Goal: Task Accomplishment & Management: Manage account settings

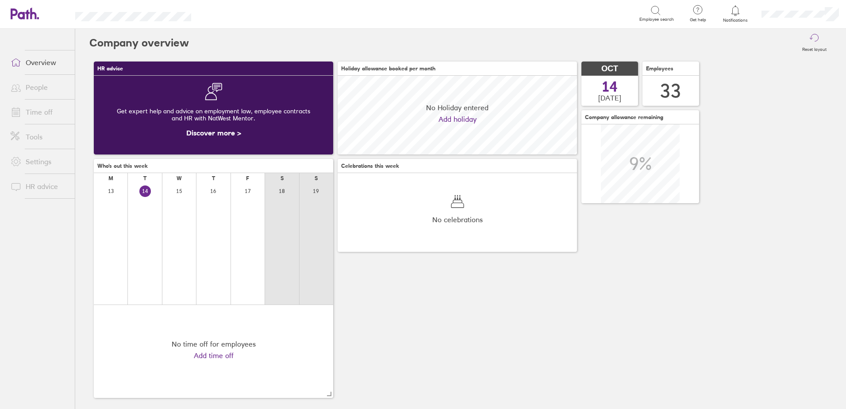
scroll to position [79, 239]
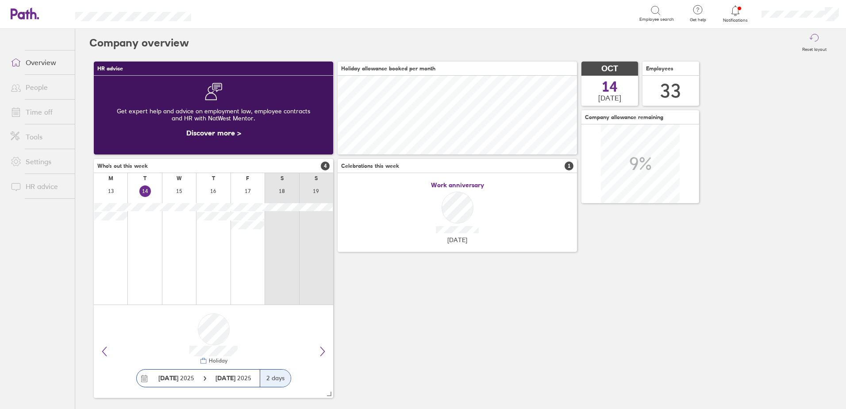
click at [736, 12] on icon at bounding box center [735, 10] width 11 height 11
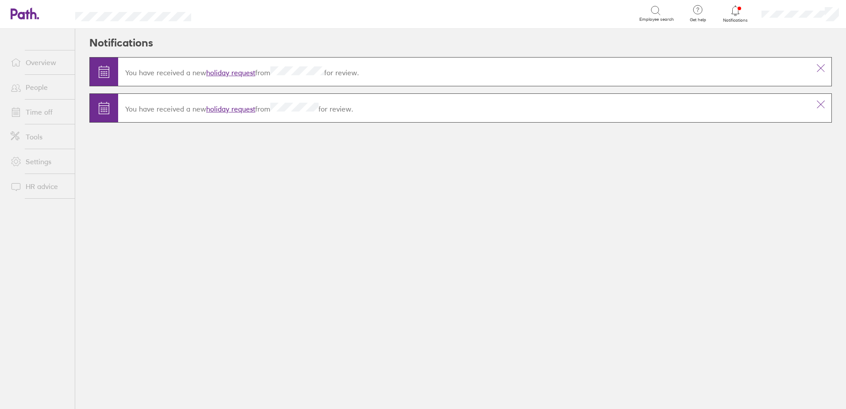
click at [221, 70] on link "holiday request" at bounding box center [230, 72] width 49 height 9
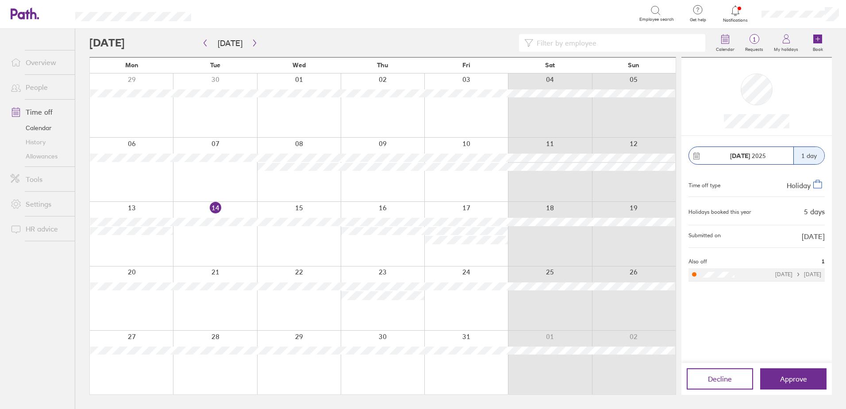
click at [774, 315] on div "[DATE] 1 day Time off type Holiday Holidays booked this year 5 days Submitted o…" at bounding box center [756, 249] width 150 height 227
click at [350, 312] on div at bounding box center [383, 298] width 84 height 64
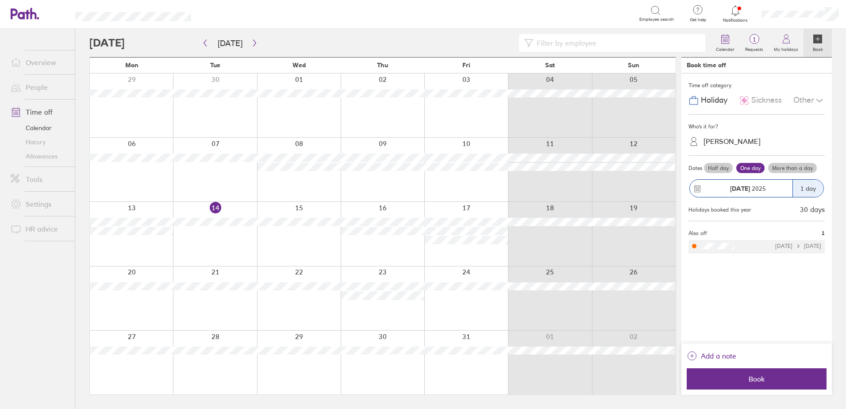
click at [751, 300] on div "Time off category Holiday Sickness Other Who's it for? [PERSON_NAME] Dates Half…" at bounding box center [756, 208] width 150 height 270
click at [755, 33] on link "1 Requests" at bounding box center [753, 43] width 29 height 28
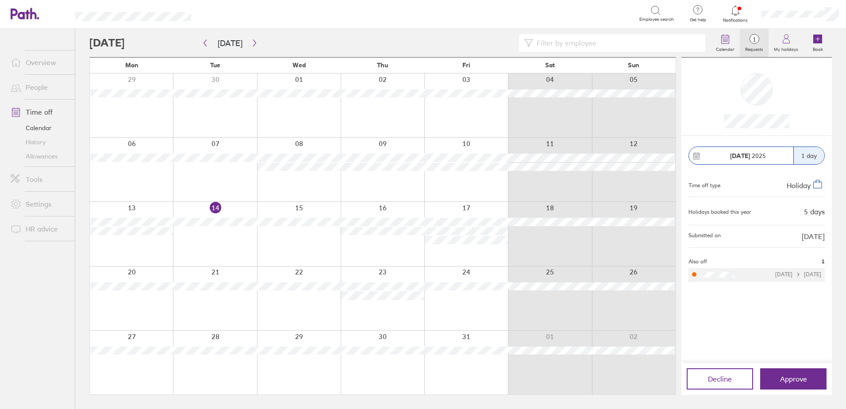
click at [35, 112] on link "Time off" at bounding box center [39, 112] width 71 height 18
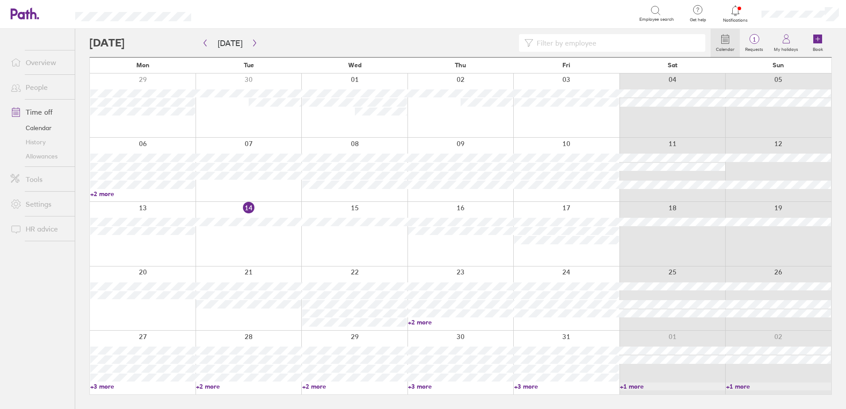
click at [422, 322] on link "+2 more" at bounding box center [460, 322] width 105 height 8
click at [733, 14] on icon at bounding box center [735, 10] width 11 height 11
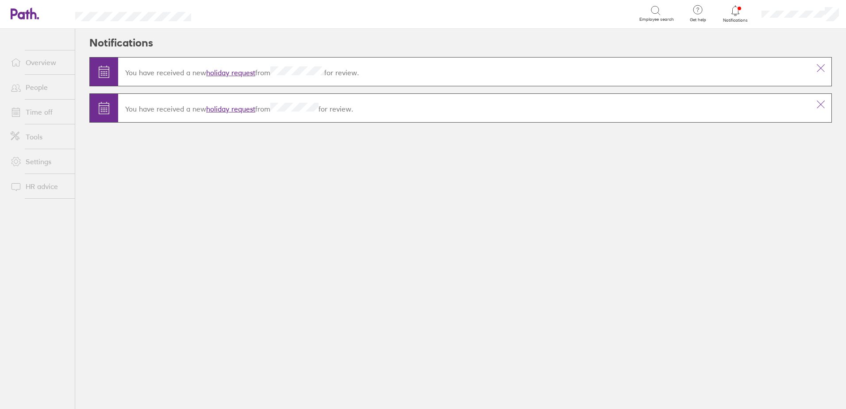
click at [46, 109] on link "Time off" at bounding box center [39, 112] width 71 height 18
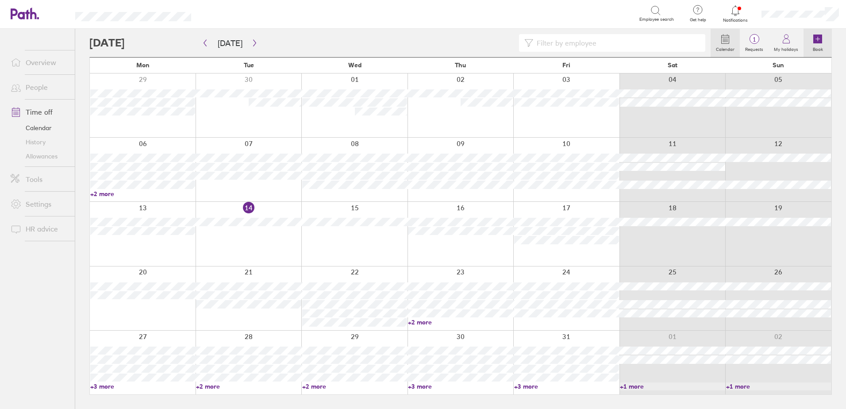
click at [820, 40] on icon at bounding box center [817, 38] width 9 height 9
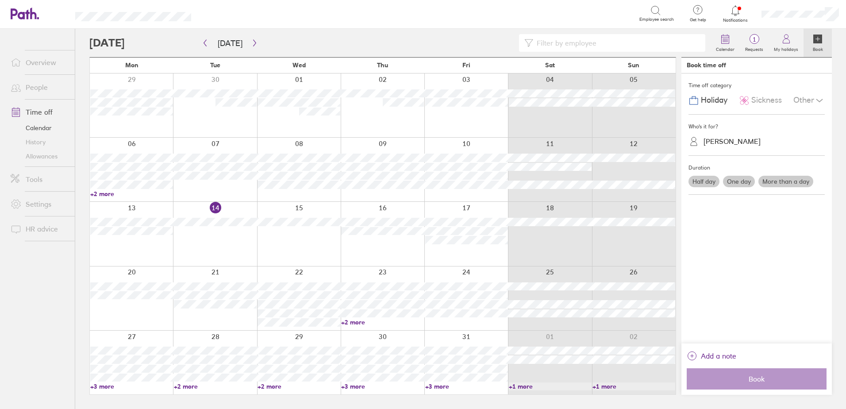
click at [748, 143] on div "[PERSON_NAME]" at bounding box center [731, 141] width 57 height 8
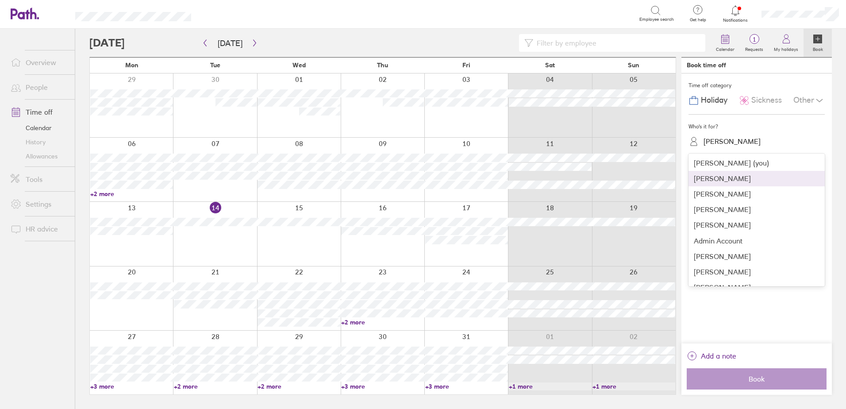
click at [735, 180] on div "[PERSON_NAME]" at bounding box center [756, 178] width 136 height 15
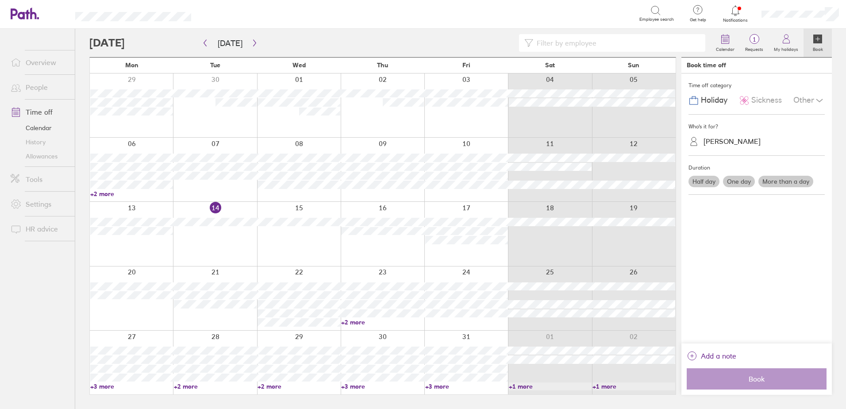
click at [732, 180] on label "One day" at bounding box center [739, 181] width 32 height 11
click at [0, 0] on input "One day" at bounding box center [0, 0] width 0 height 0
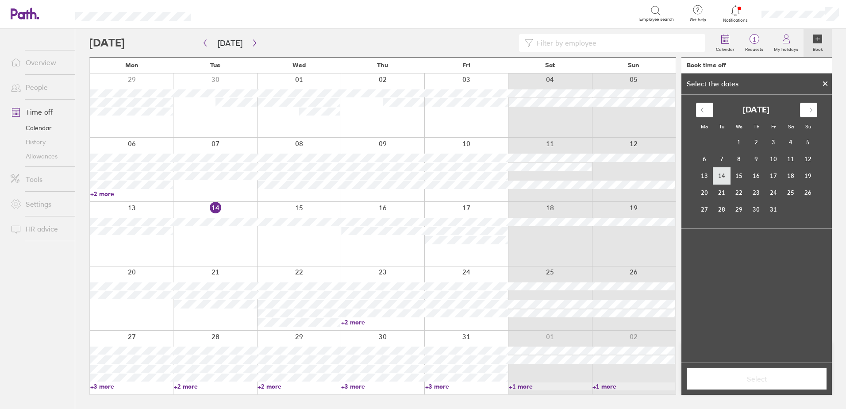
click at [723, 172] on td "14" at bounding box center [721, 175] width 17 height 17
click at [735, 381] on span "Select" at bounding box center [756, 379] width 127 height 8
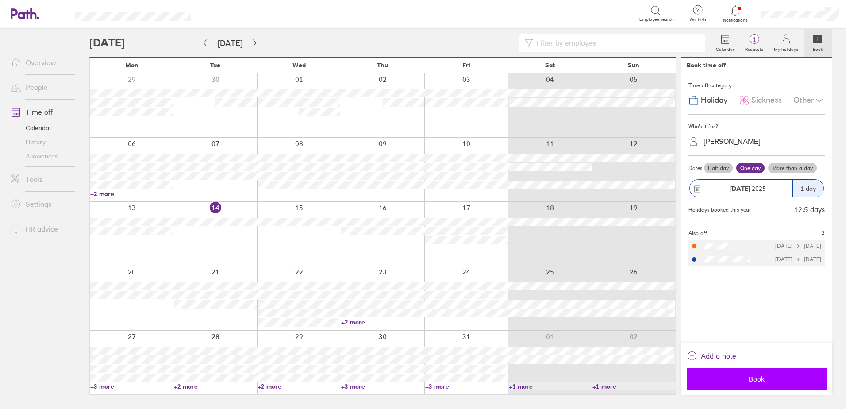
click at [751, 377] on span "Book" at bounding box center [756, 379] width 127 height 8
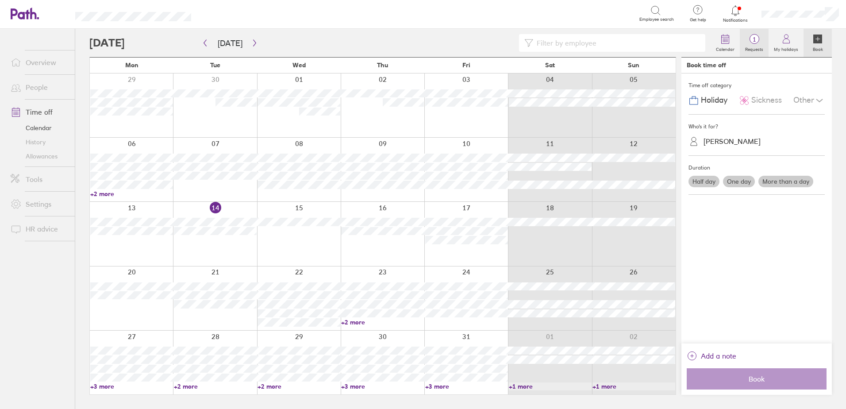
click at [762, 42] on span "1" at bounding box center [753, 39] width 29 height 7
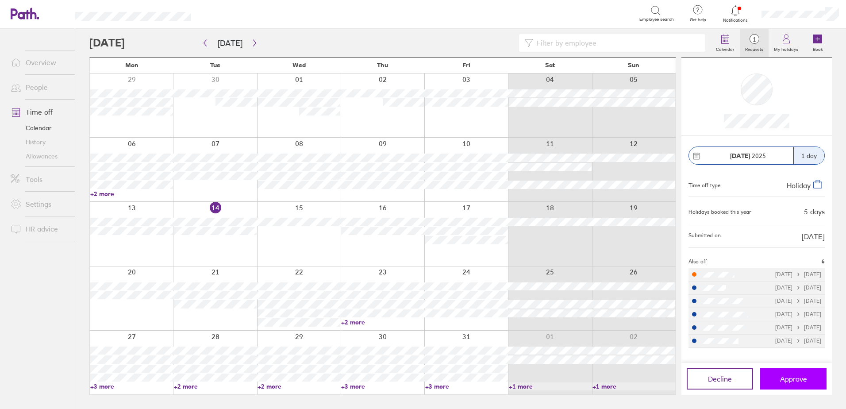
click at [789, 377] on span "Approve" at bounding box center [793, 379] width 27 height 8
